Goal: Task Accomplishment & Management: Manage account settings

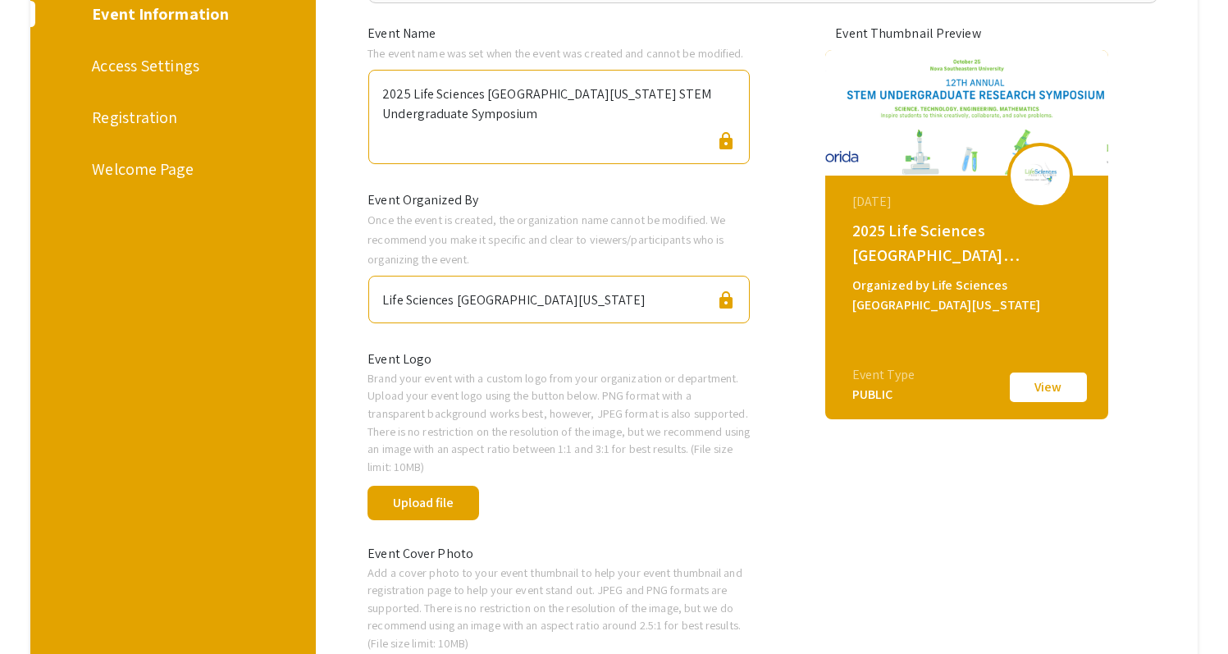
scroll to position [276, 0]
click at [167, 106] on div "Registration" at bounding box center [170, 118] width 157 height 25
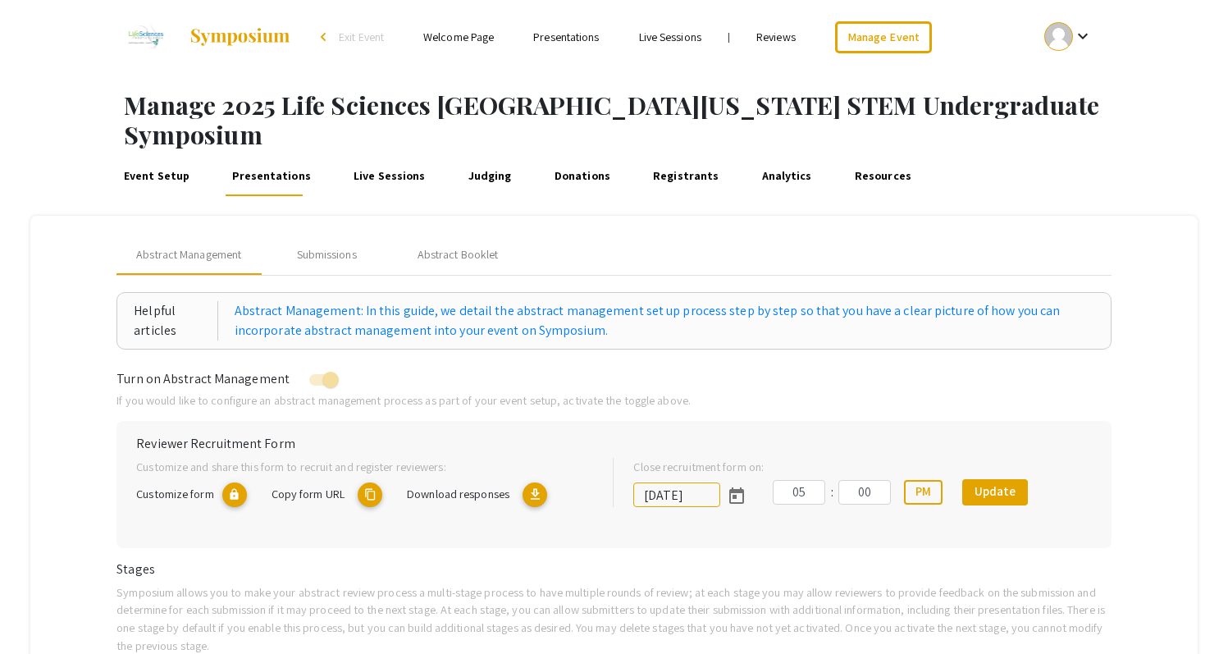
click at [675, 157] on link "Registrants" at bounding box center [686, 176] width 72 height 39
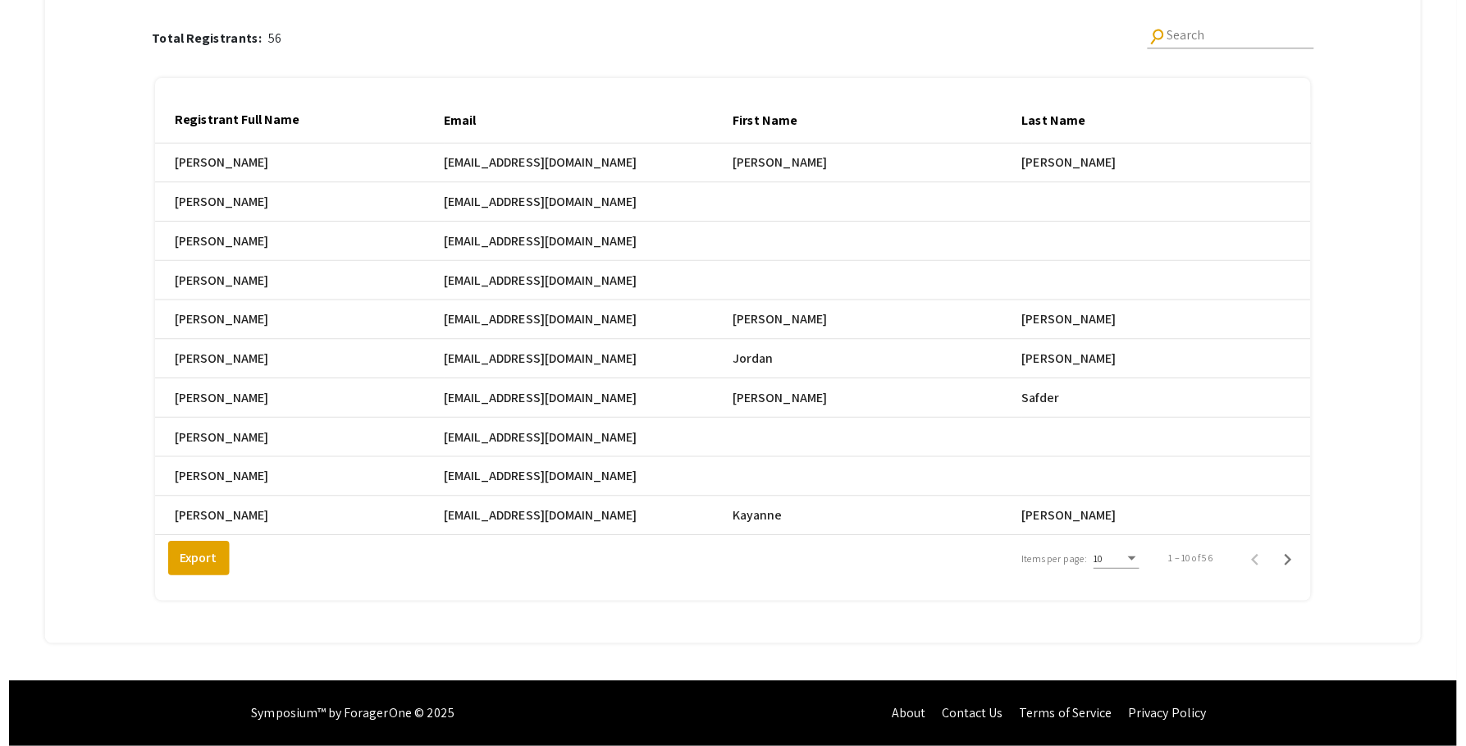
scroll to position [187, 0]
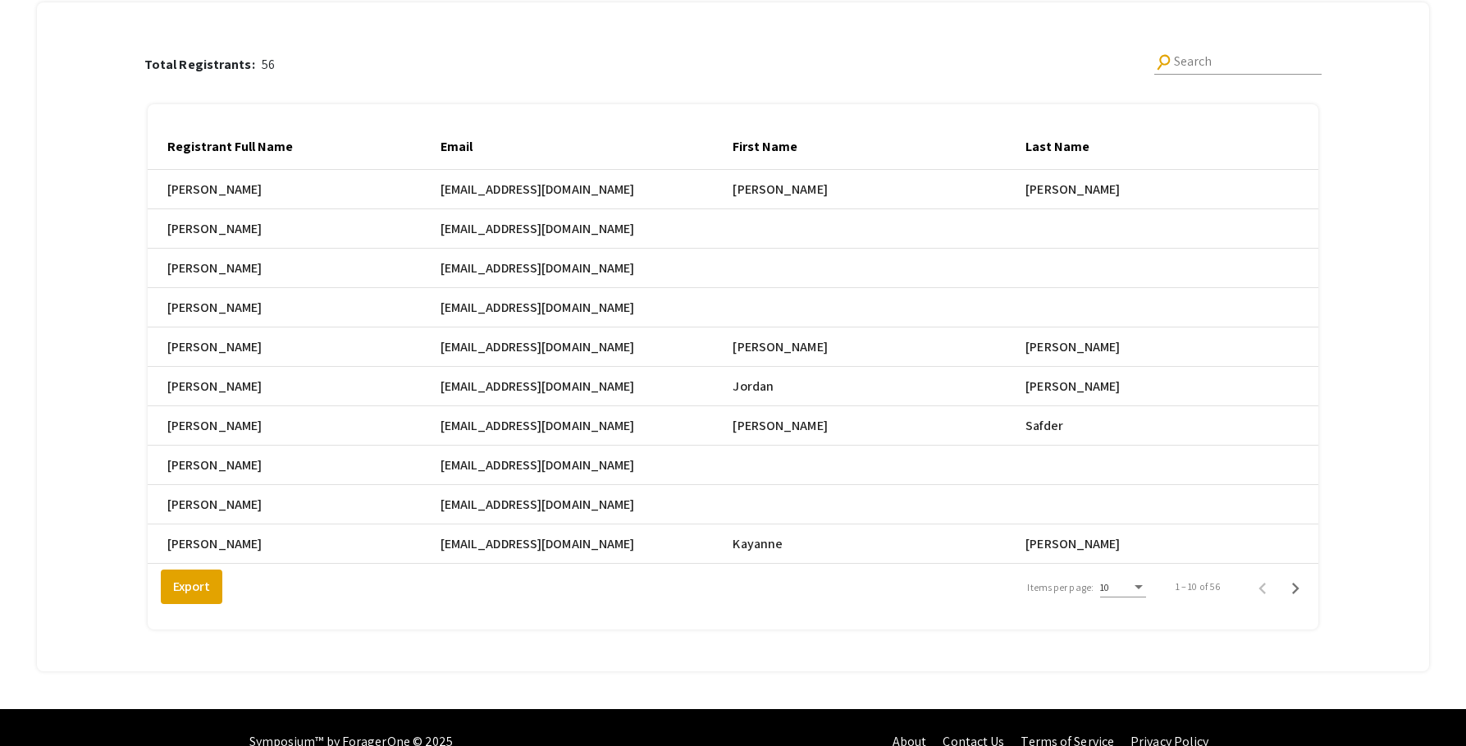
click at [1143, 589] on div "Items per page:" at bounding box center [1138, 587] width 8 height 4
click at [1143, 625] on span "25" at bounding box center [1134, 629] width 46 height 30
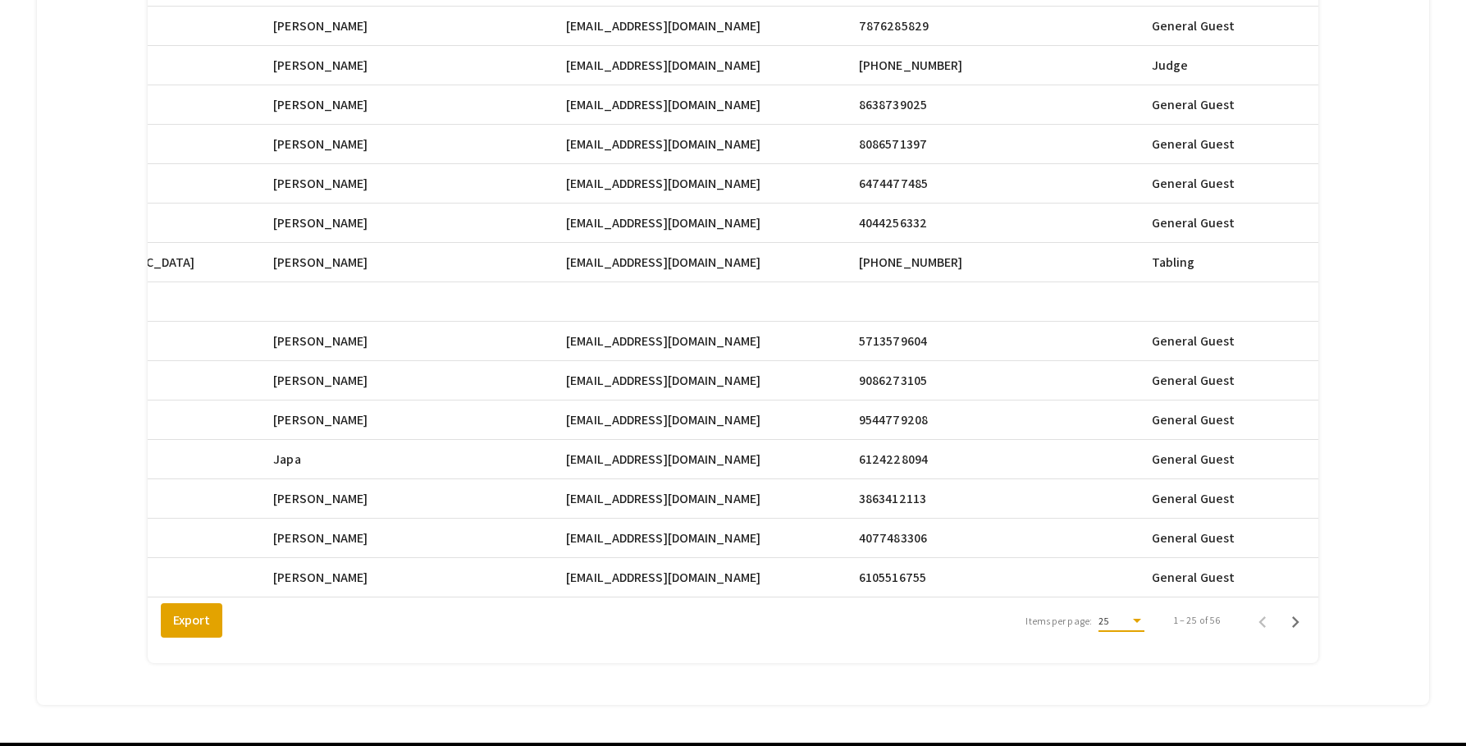
scroll to position [0, 750]
click at [1227, 370] on div "Total Registrants: 56 search Search Registrant Full Name Email First Name Last …" at bounding box center [732, 65] width 1349 height 1240
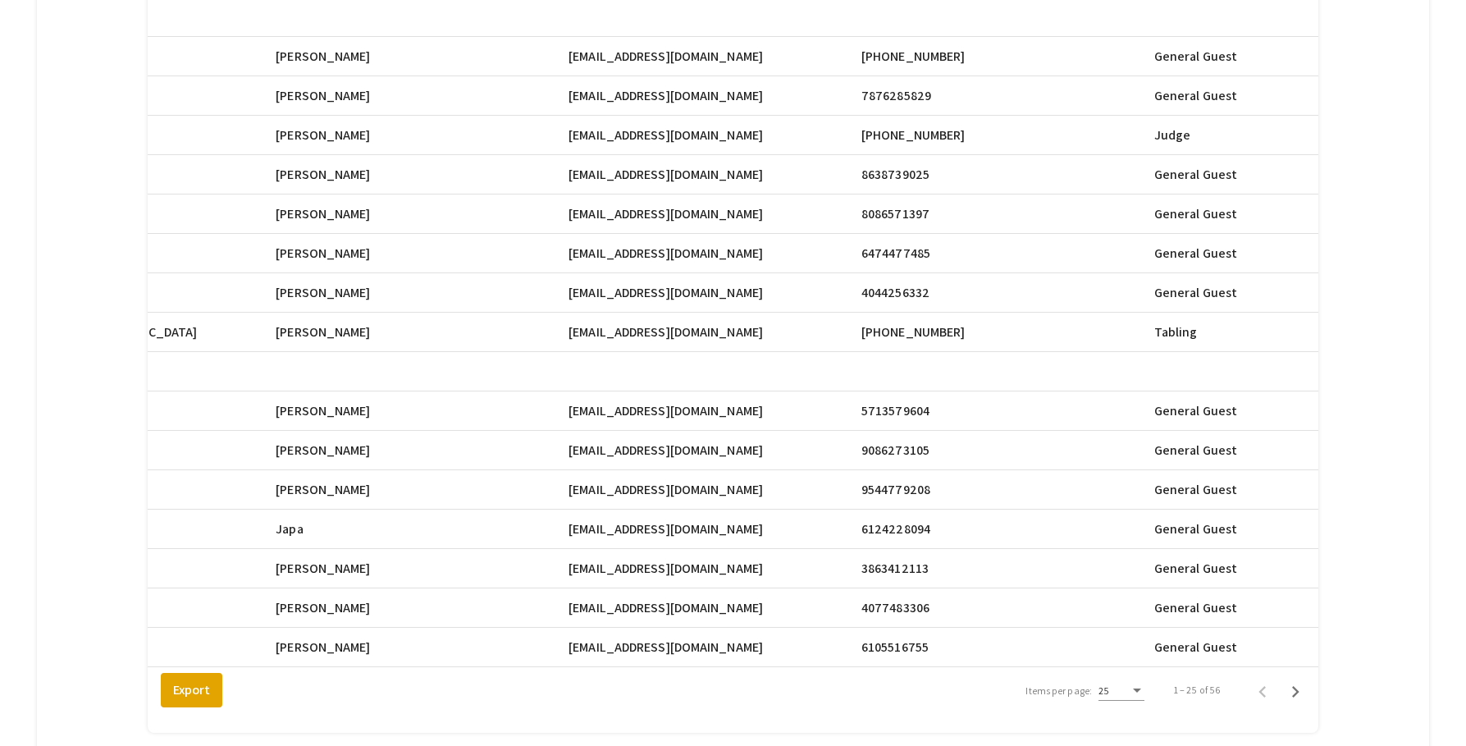
scroll to position [702, 0]
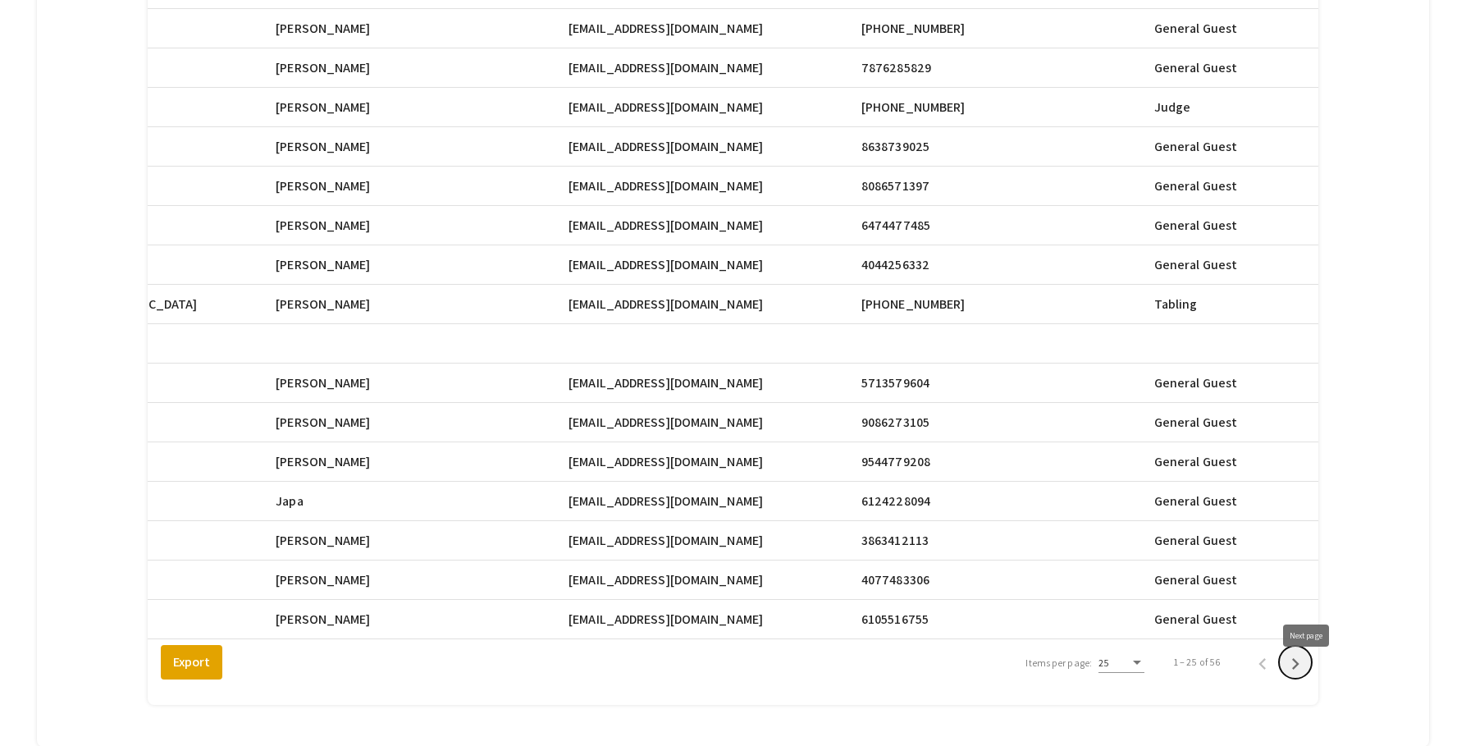
click at [1227, 653] on icon "Next page" at bounding box center [1295, 663] width 7 height 11
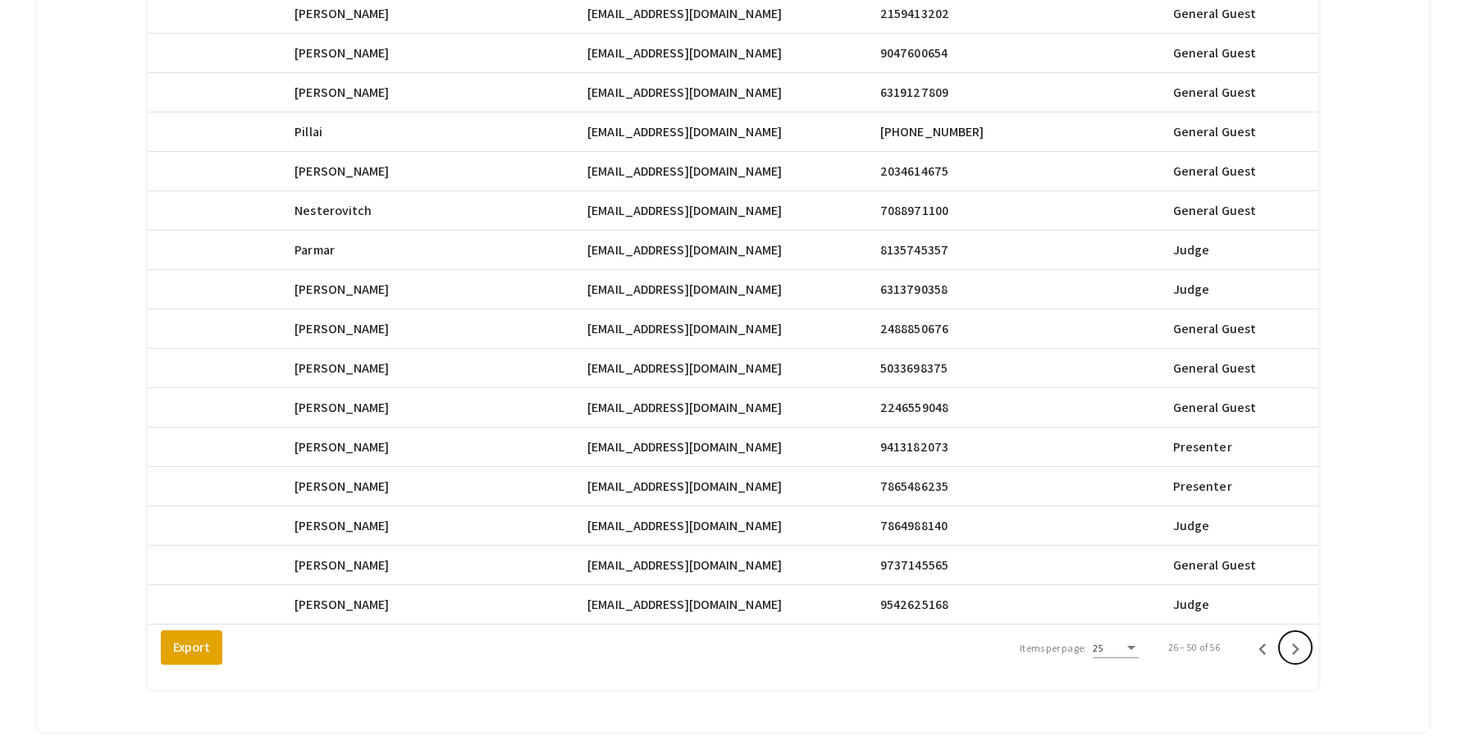
scroll to position [720, 0]
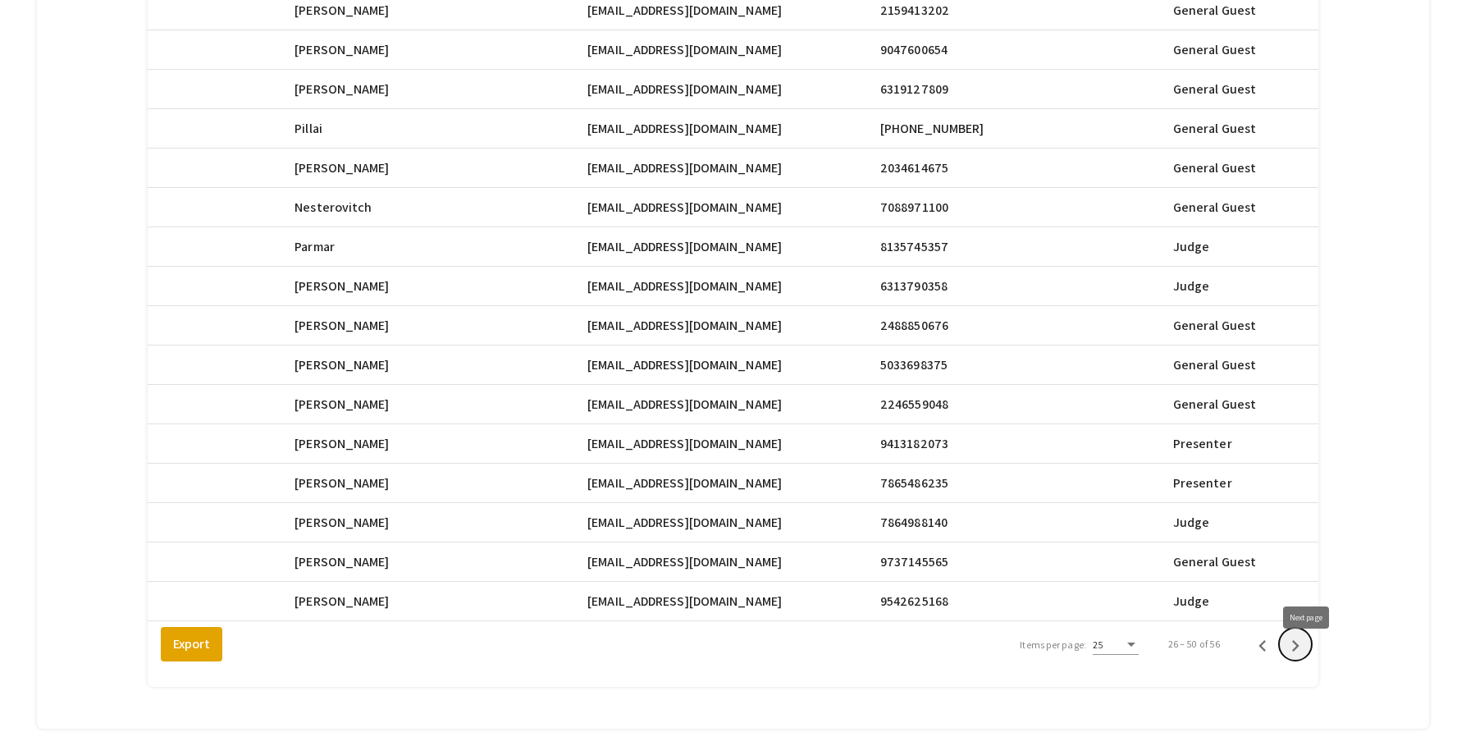
click at [1227, 653] on icon "Next page" at bounding box center [1295, 645] width 23 height 23
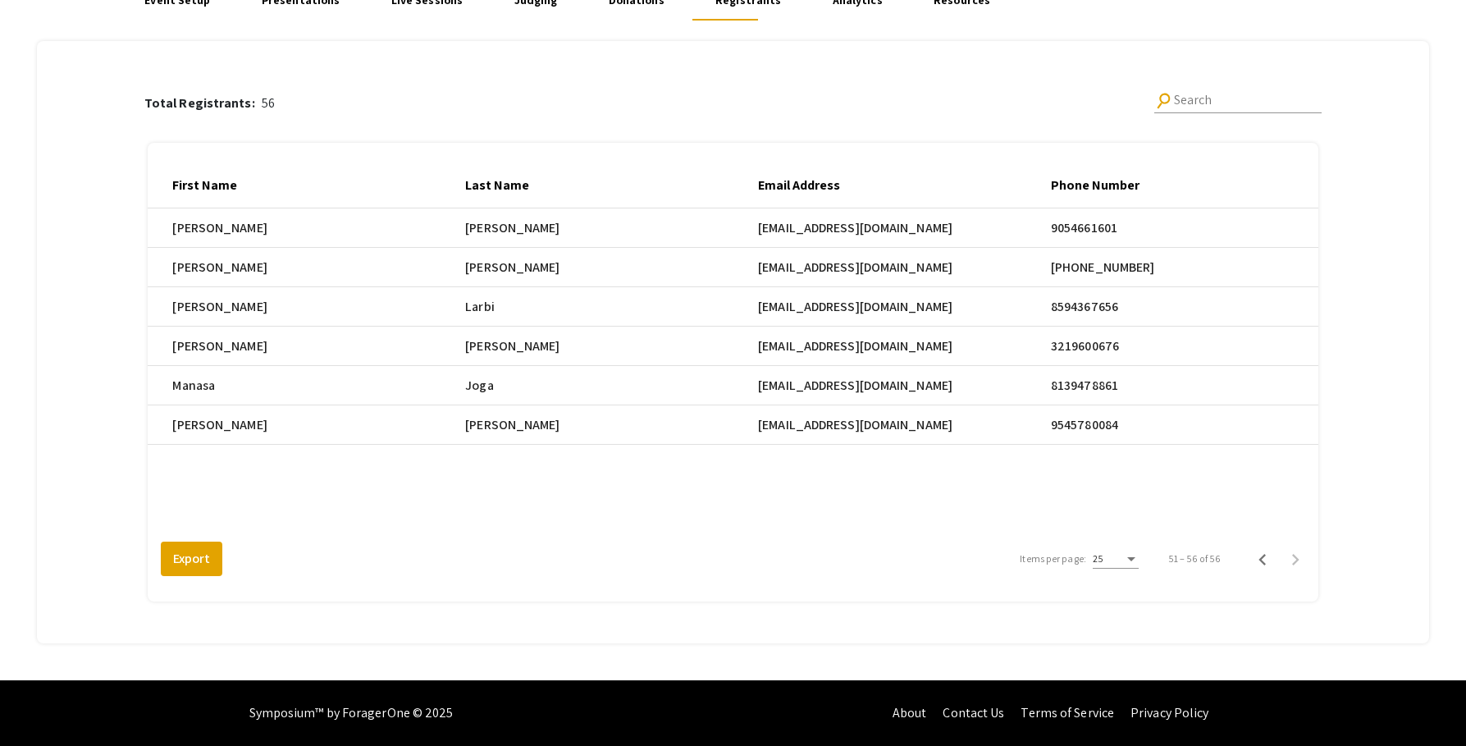
scroll to position [0, 559]
click at [774, 238] on span "rpangeni@nova.edu" at bounding box center [857, 228] width 194 height 20
drag, startPoint x: 770, startPoint y: 268, endPoint x: 883, endPoint y: 271, distance: 112.4
click at [883, 238] on span "rpangeni@nova.edu" at bounding box center [857, 228] width 194 height 20
copy span "rpangeni@nova.edu"
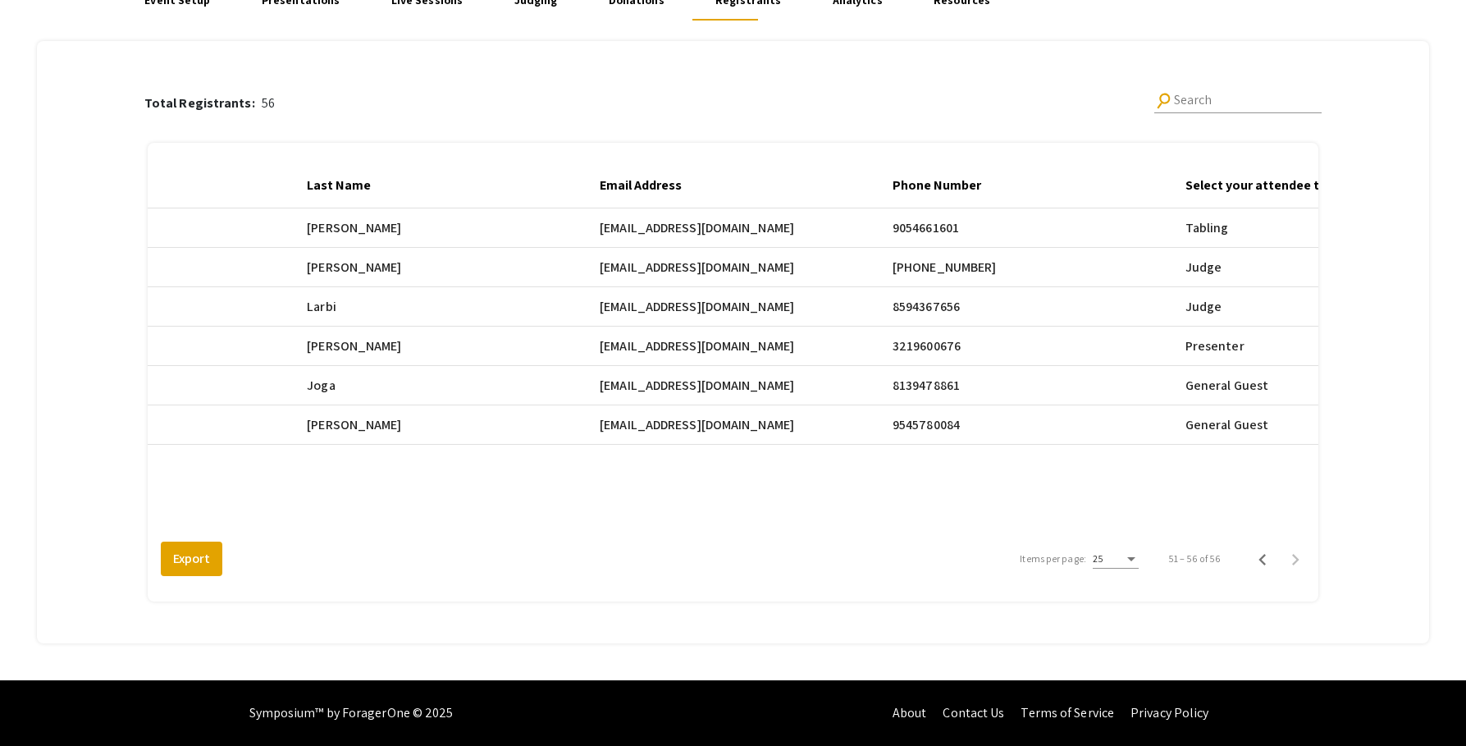
scroll to position [0, 721]
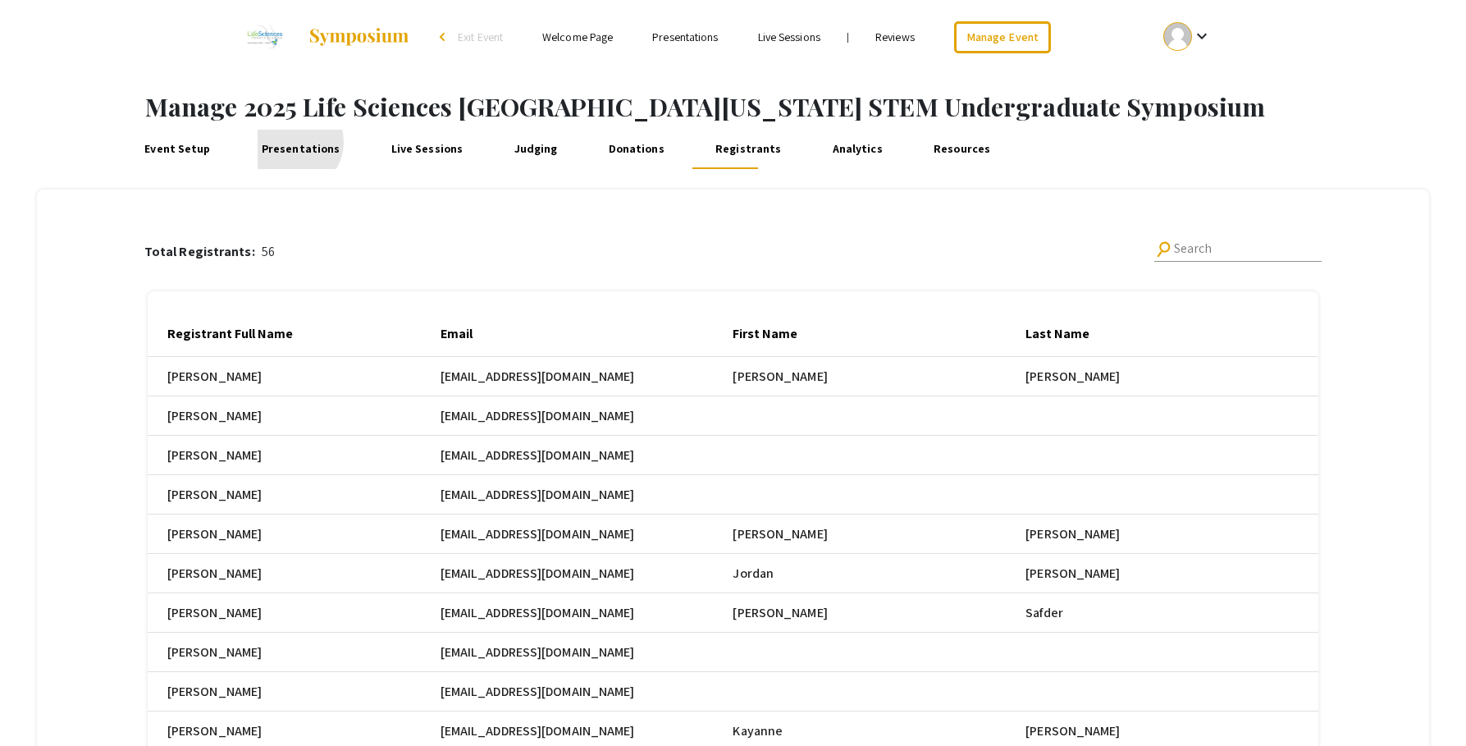
click at [291, 142] on link "Presentations" at bounding box center [300, 149] width 85 height 39
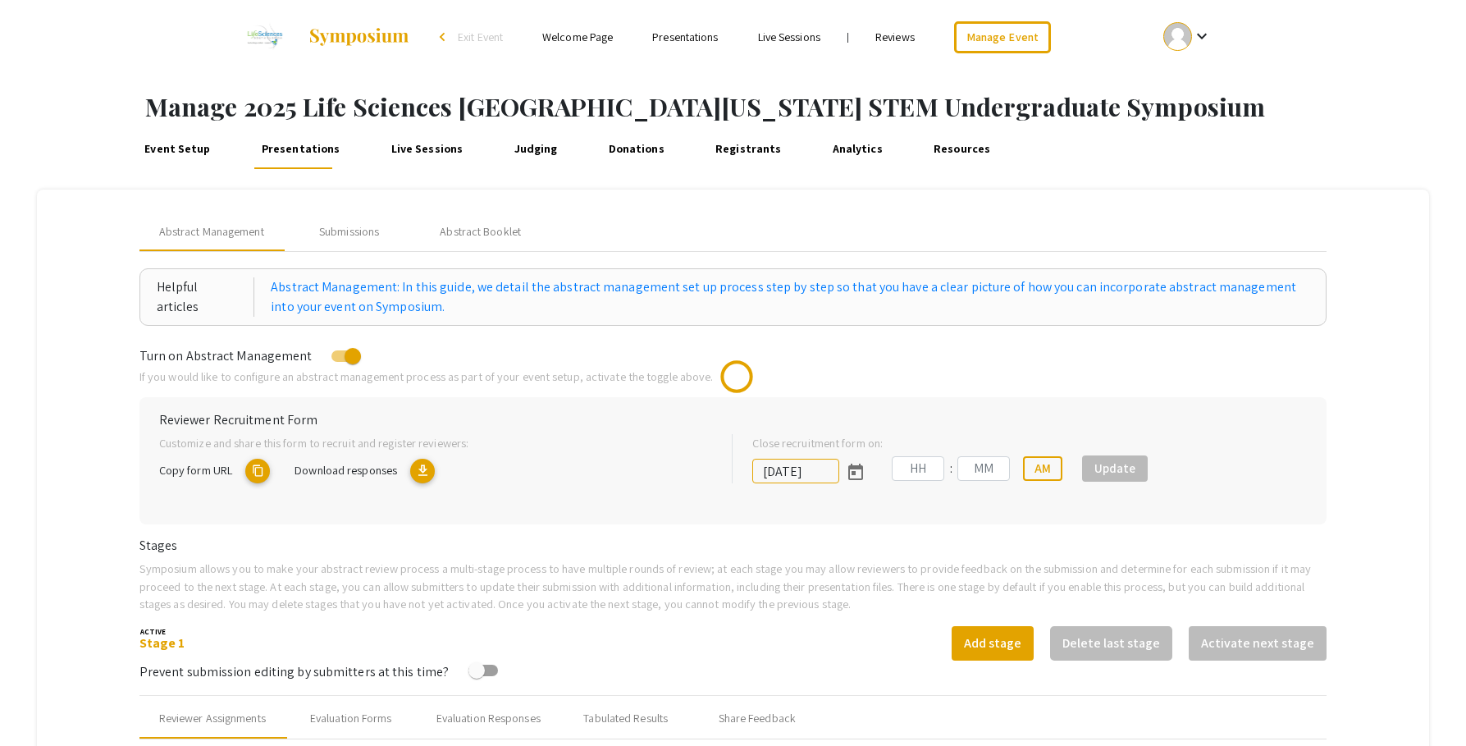
type input "[DATE]"
type input "05"
type input "00"
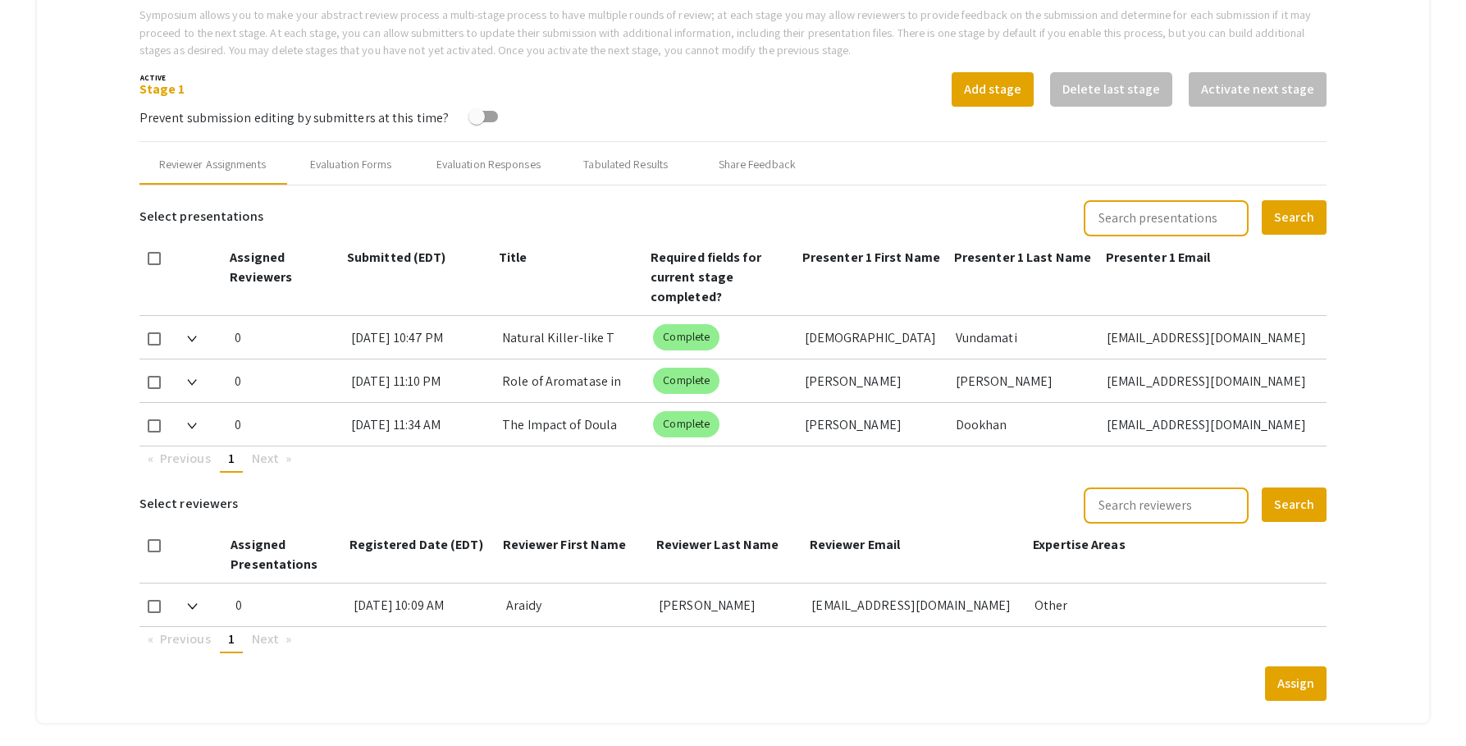
scroll to position [559, 0]
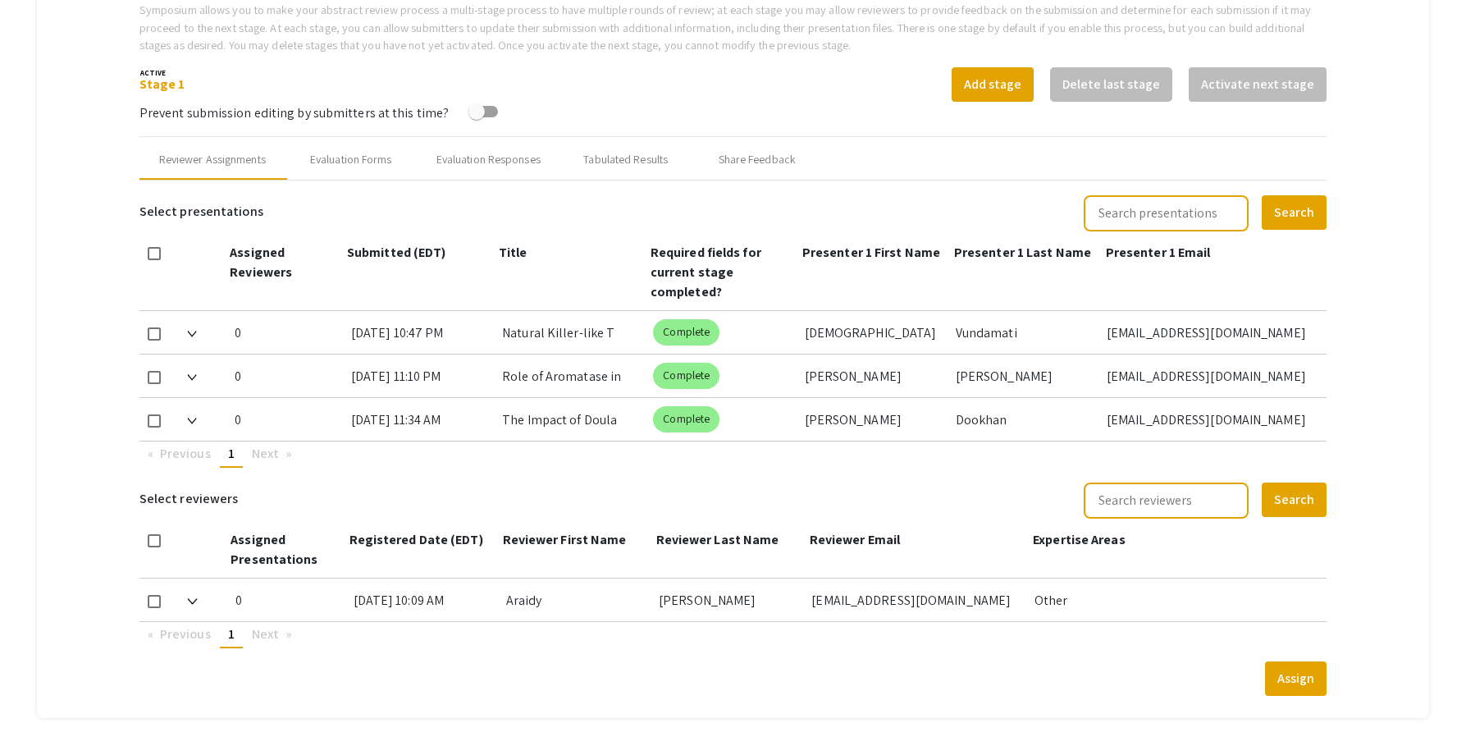
click at [262, 457] on span "Next page" at bounding box center [265, 453] width 27 height 17
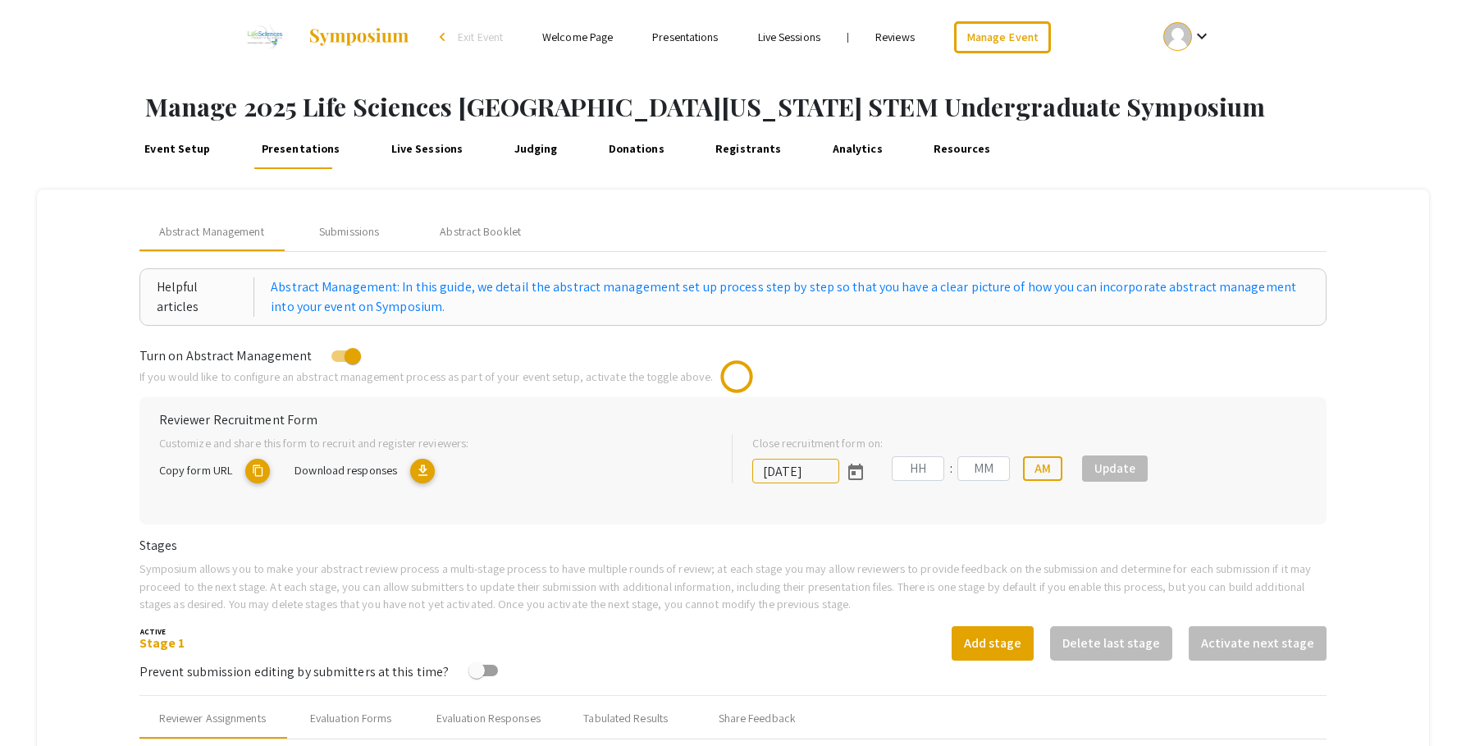
type input "[DATE]"
type input "05"
type input "00"
click at [527, 151] on link "Judging" at bounding box center [535, 149] width 51 height 39
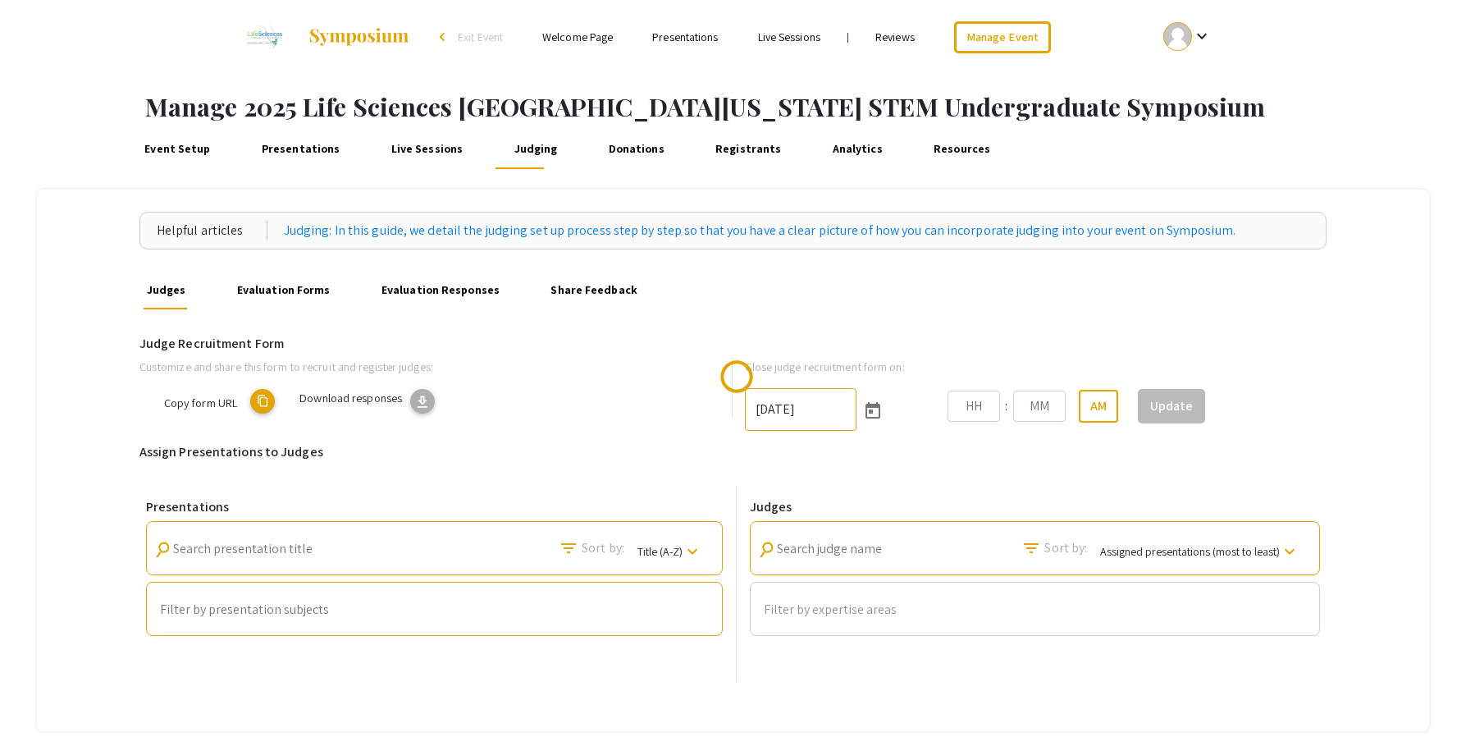
type input "[DATE]"
type input "06"
type input "00"
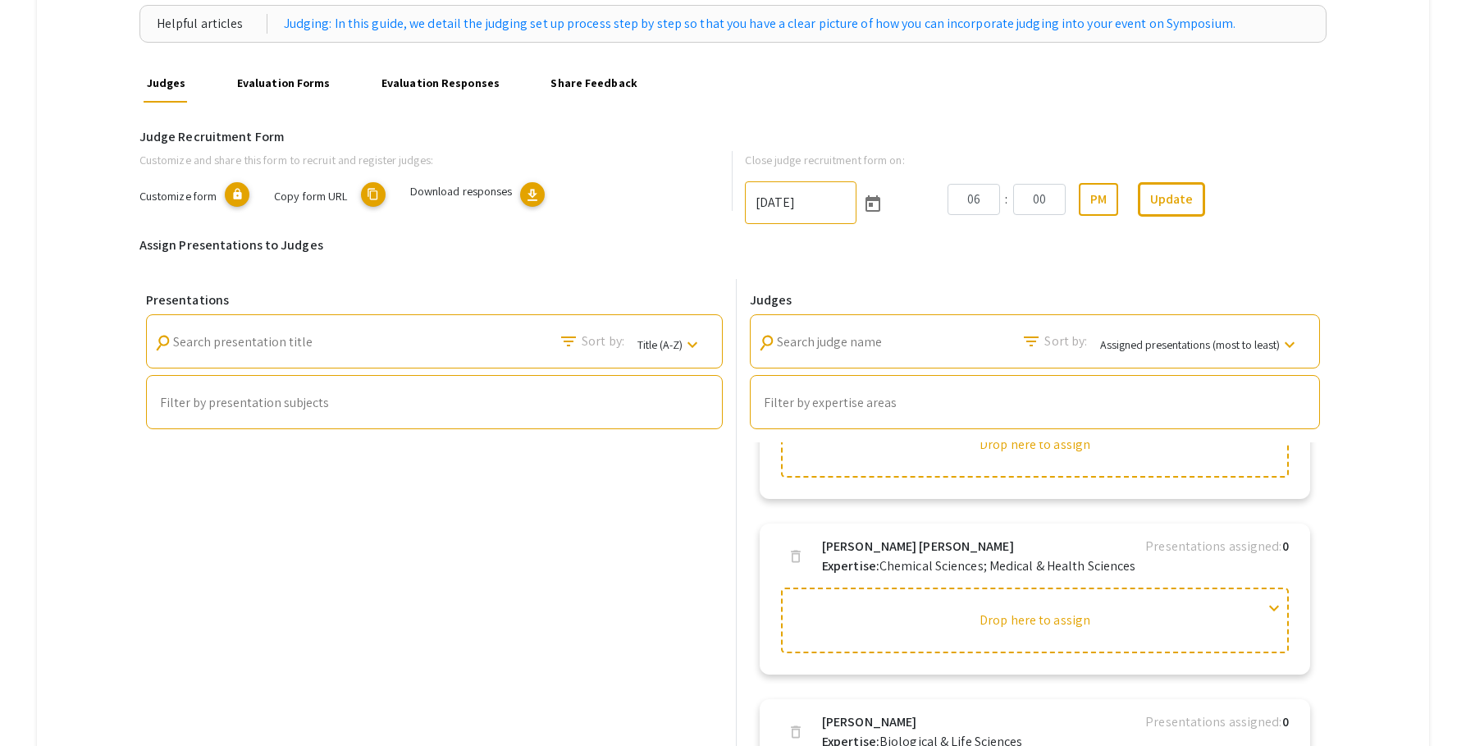
scroll to position [313, 0]
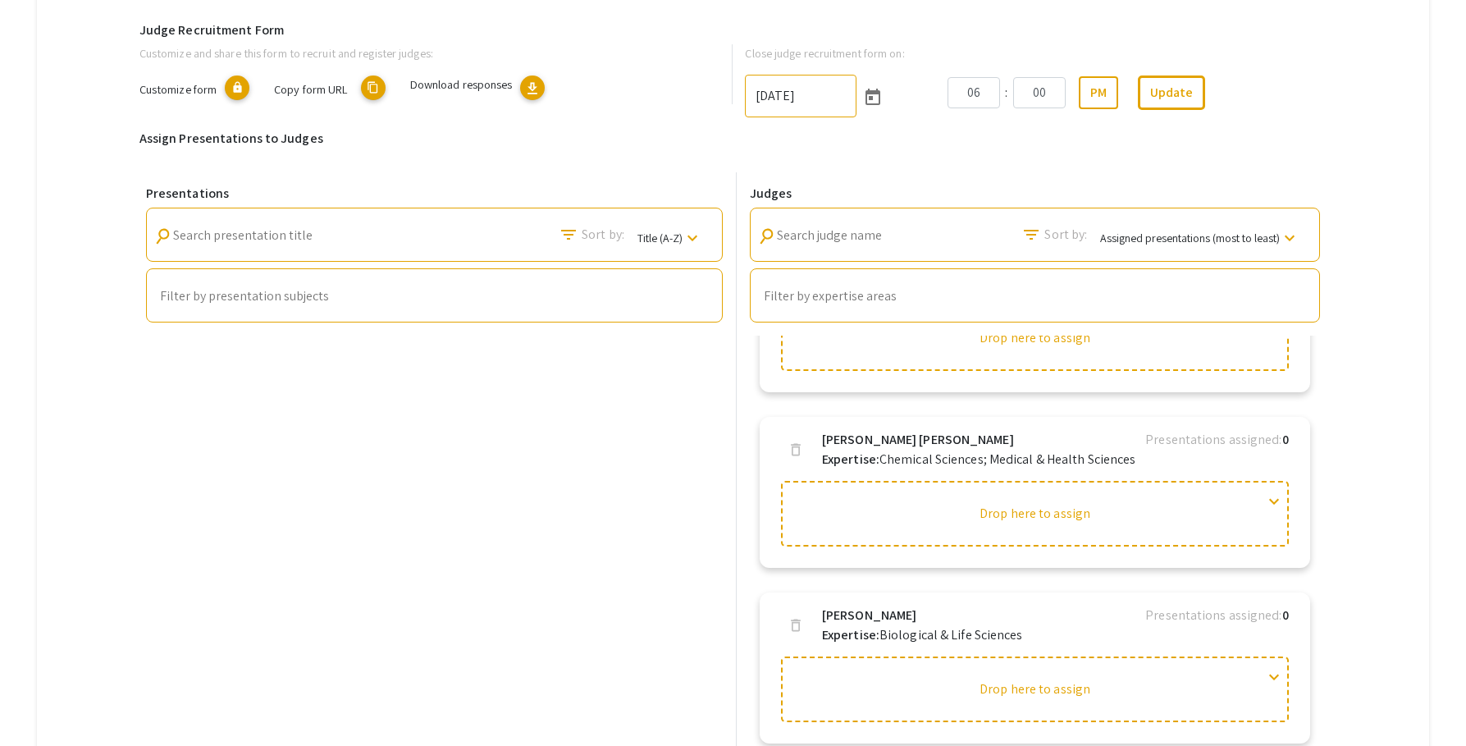
click at [899, 235] on input "Search judge name" at bounding box center [851, 235] width 148 height 15
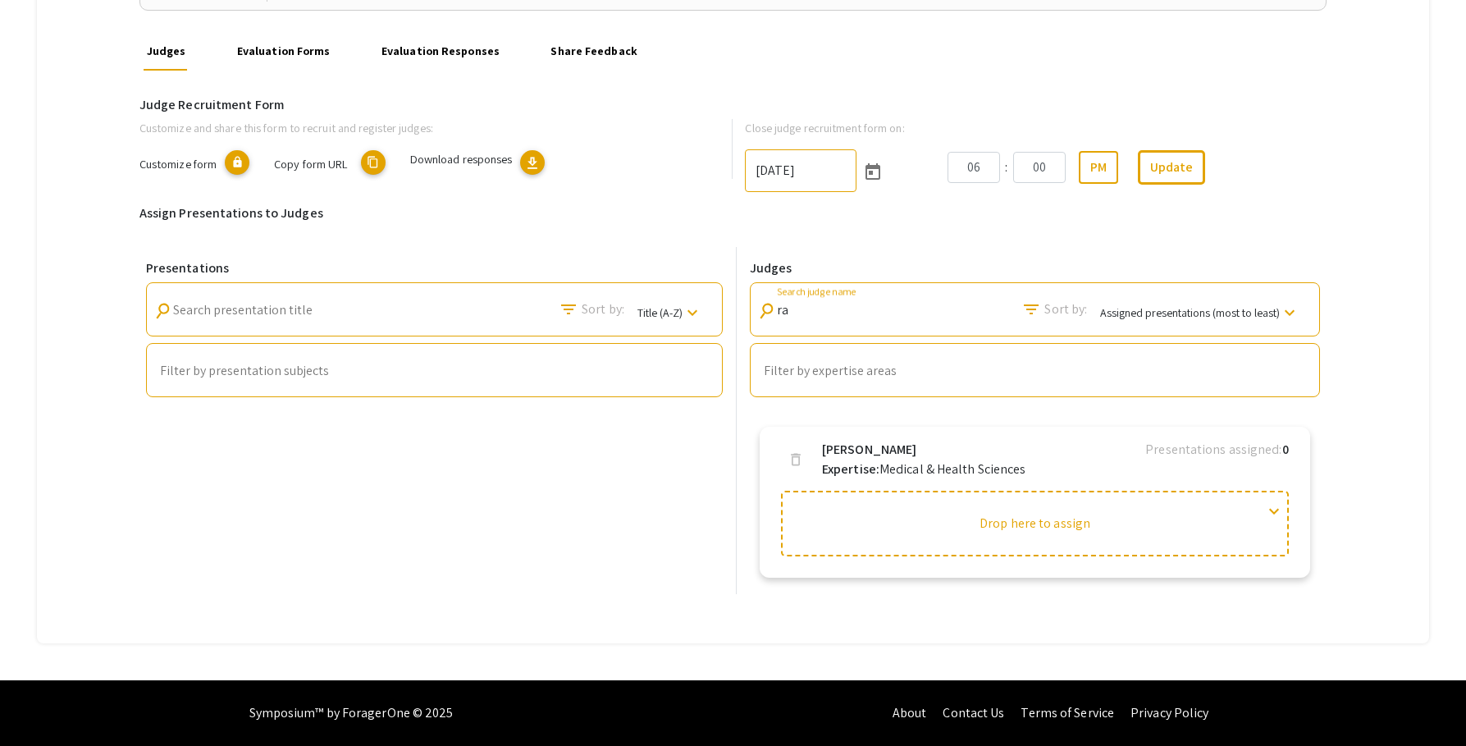
type input "r"
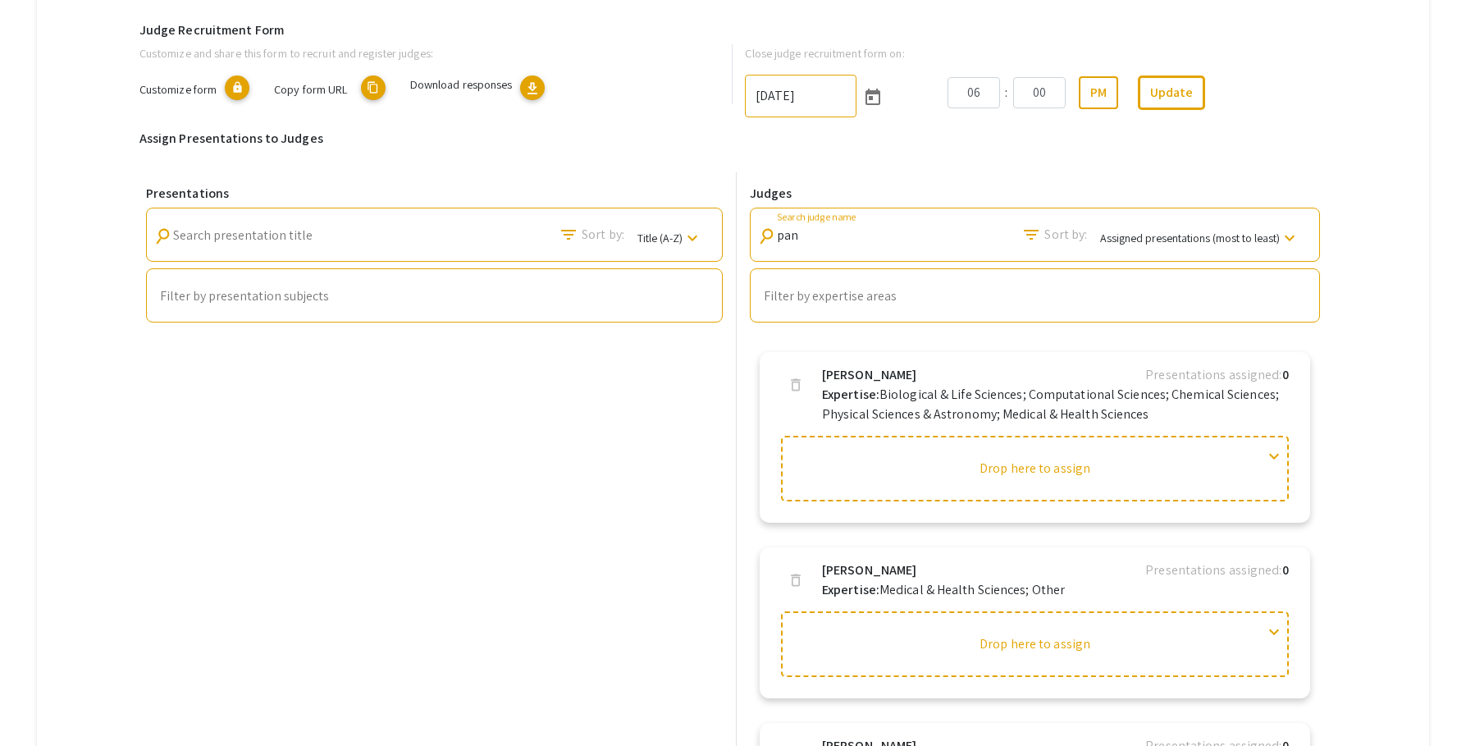
scroll to position [88, 0]
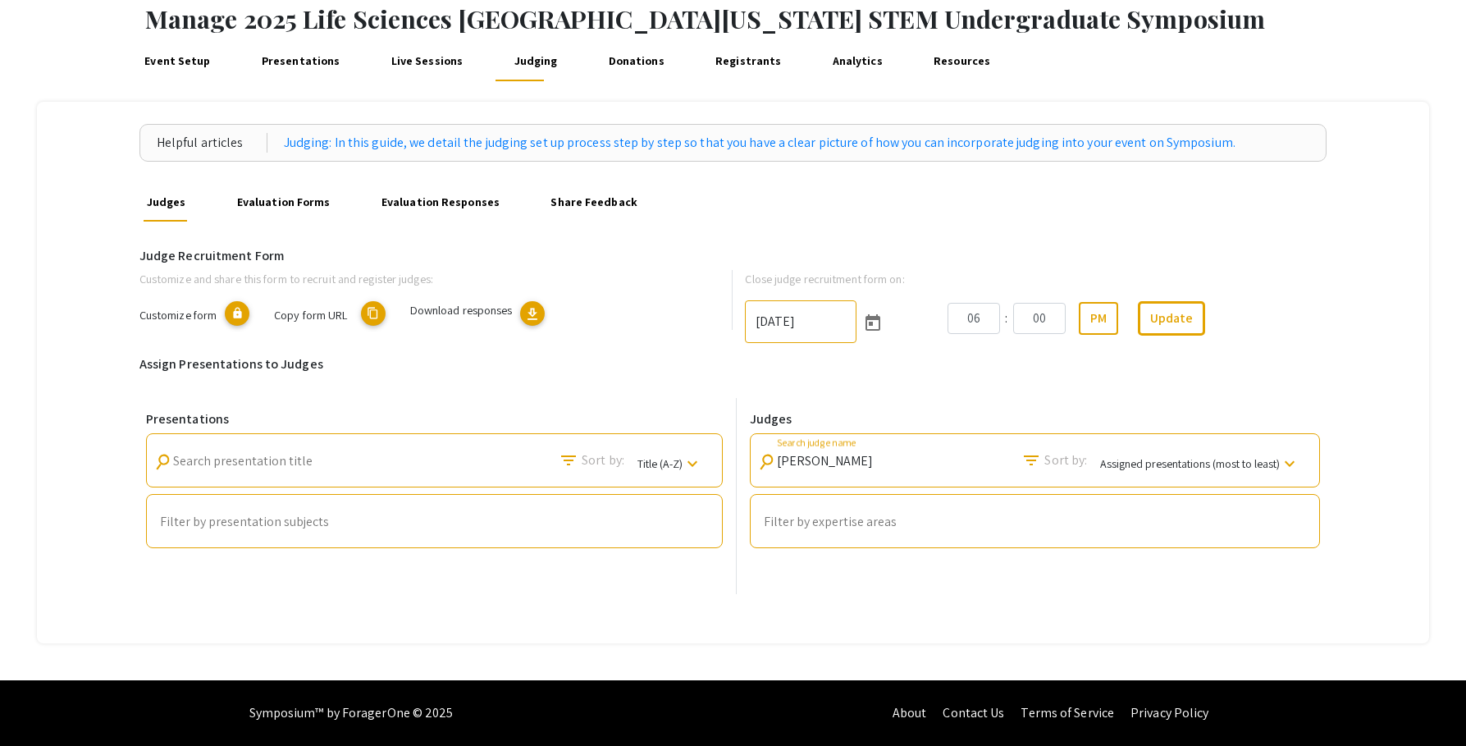
type input "[PERSON_NAME]"
